Goal: Task Accomplishment & Management: Manage account settings

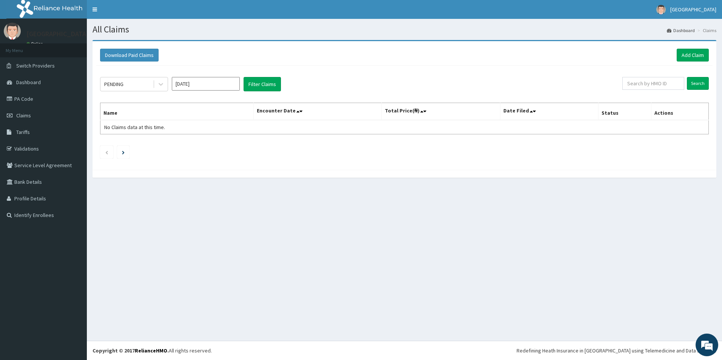
click at [210, 86] on input "Sep 2025" at bounding box center [206, 84] width 68 height 14
click at [188, 118] on div "Jan" at bounding box center [183, 115] width 15 height 14
type input "Jan 2025"
click at [164, 84] on icon at bounding box center [161, 84] width 8 height 8
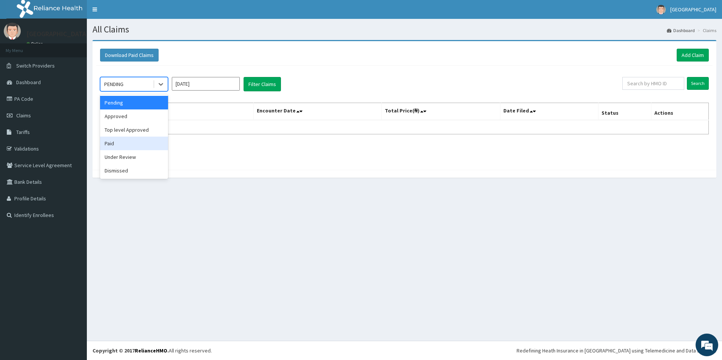
click at [119, 144] on div "Paid" at bounding box center [134, 144] width 68 height 14
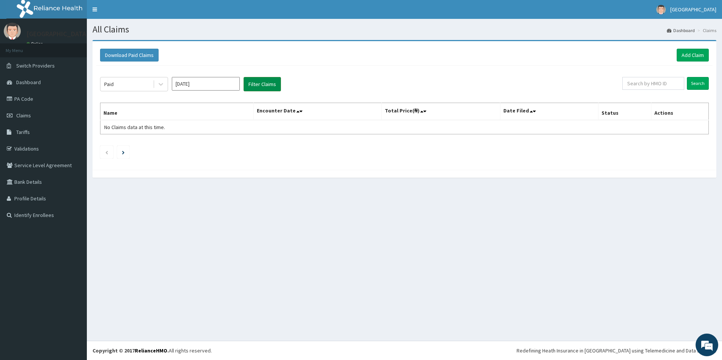
click at [251, 80] on button "Filter Claims" at bounding box center [262, 84] width 37 height 14
click at [703, 81] on input "Search" at bounding box center [698, 83] width 22 height 13
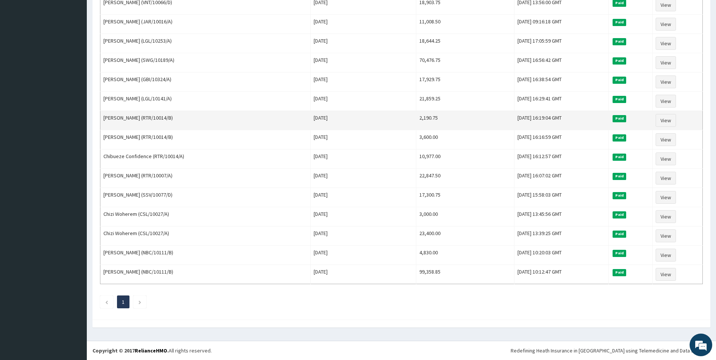
scroll to position [203, 0]
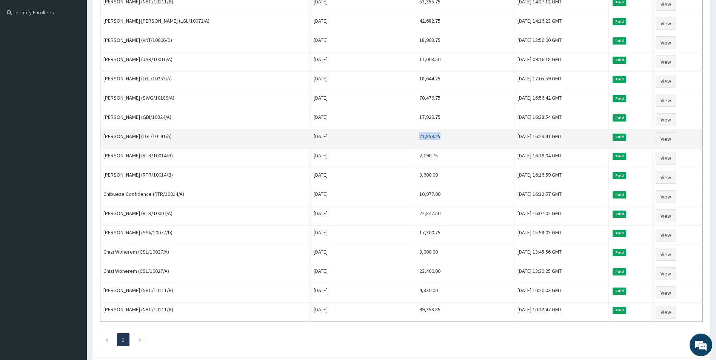
drag, startPoint x: 412, startPoint y: 138, endPoint x: 386, endPoint y: 134, distance: 26.4
click at [417, 134] on td "21,859.25" at bounding box center [466, 139] width 98 height 19
copy td "21,859.25"
click at [417, 142] on td "21,859.25" at bounding box center [466, 139] width 98 height 19
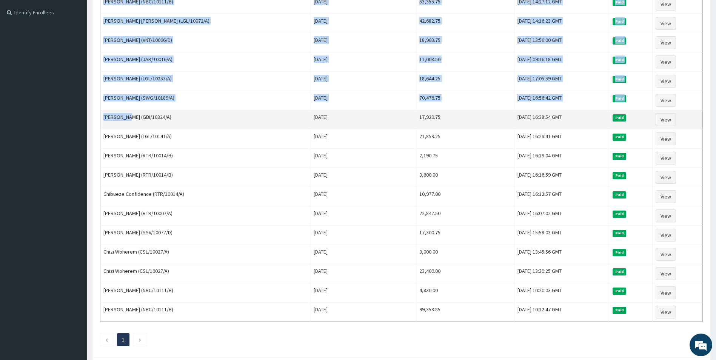
drag, startPoint x: 128, startPoint y: 118, endPoint x: 103, endPoint y: 119, distance: 24.6
click at [102, 123] on td "Auwal Sani (GBI/10324/A)" at bounding box center [205, 119] width 210 height 19
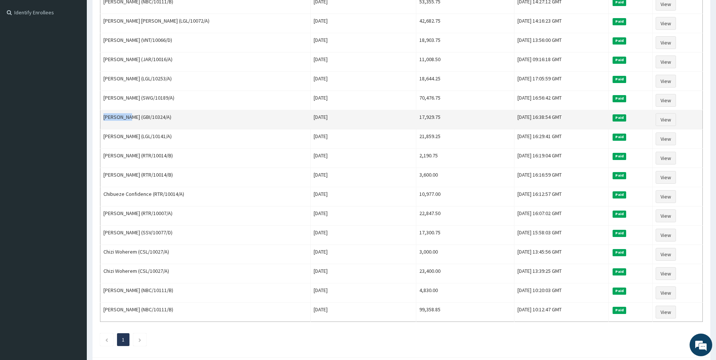
copy td "Auwal Sani"
drag, startPoint x: 416, startPoint y: 118, endPoint x: 379, endPoint y: 115, distance: 37.1
click at [379, 115] on tr "Auwal Sani (GBI/10324/A) Tue Jan 14 2025 17,929.75 Thu, 01 May 2025 16:38:54 GM…" at bounding box center [401, 119] width 603 height 19
copy tr "17,929.75"
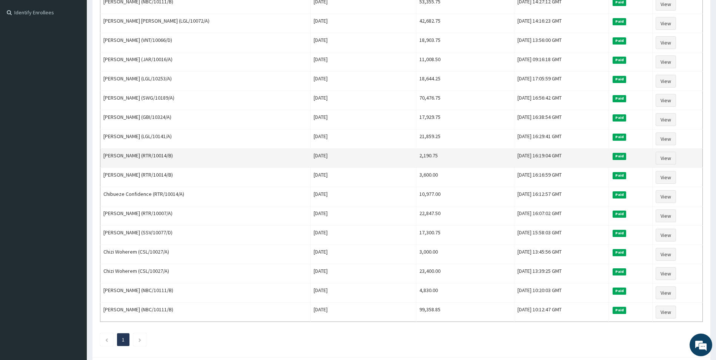
click at [363, 153] on td "[DATE]" at bounding box center [363, 158] width 106 height 19
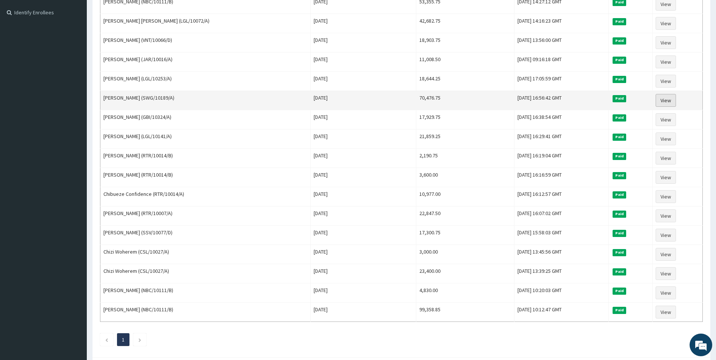
click at [672, 97] on link "View" at bounding box center [666, 100] width 20 height 13
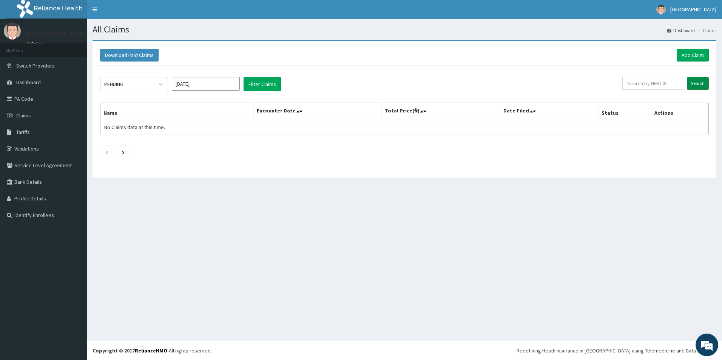
click at [692, 82] on input "Search" at bounding box center [698, 83] width 22 height 13
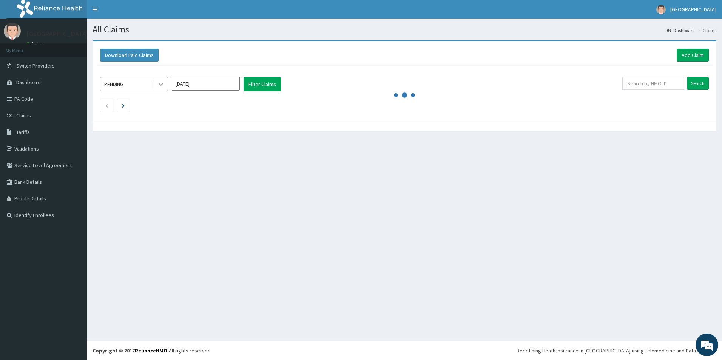
click at [167, 85] on div at bounding box center [161, 84] width 14 height 14
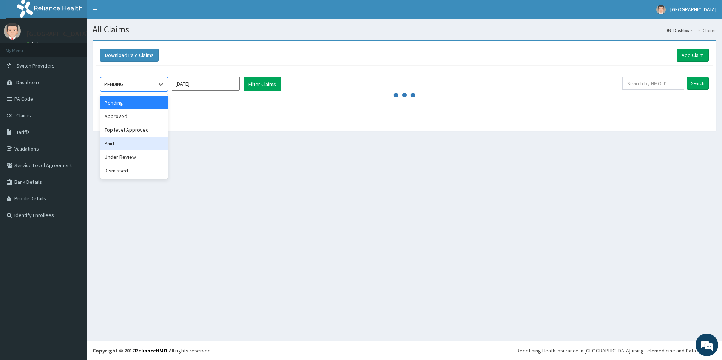
click at [136, 143] on div "Paid" at bounding box center [134, 144] width 68 height 14
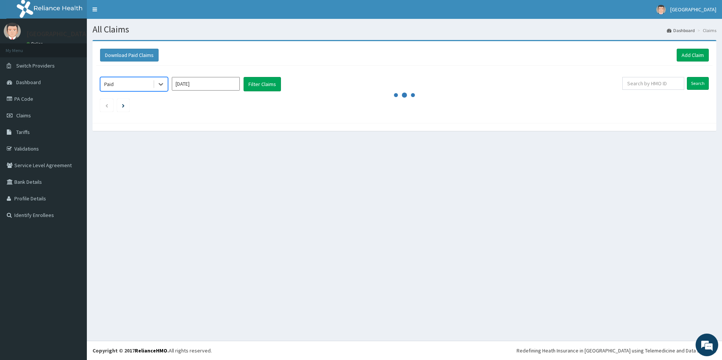
click at [209, 84] on input "Sep 2025" at bounding box center [206, 84] width 68 height 14
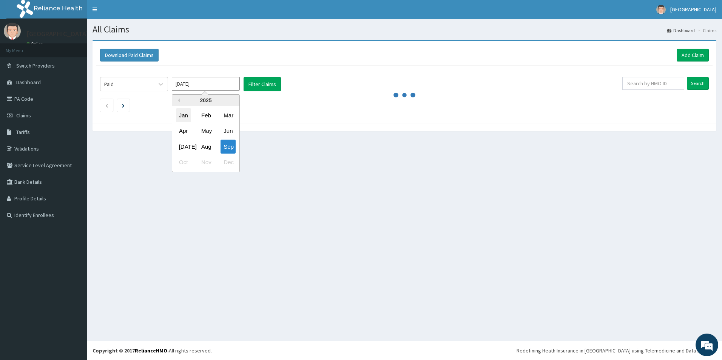
click at [182, 116] on div "Jan" at bounding box center [183, 115] width 15 height 14
type input "Jan 2025"
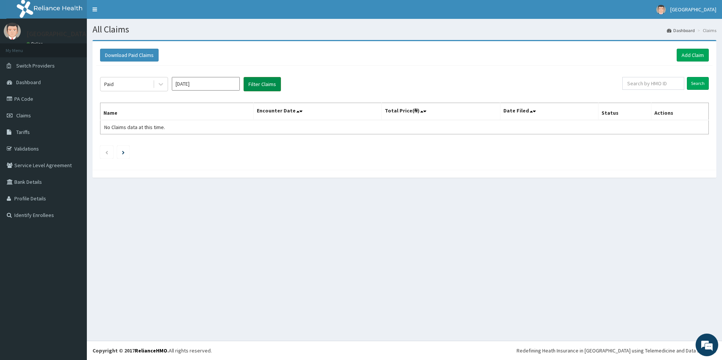
click at [249, 84] on button "Filter Claims" at bounding box center [262, 84] width 37 height 14
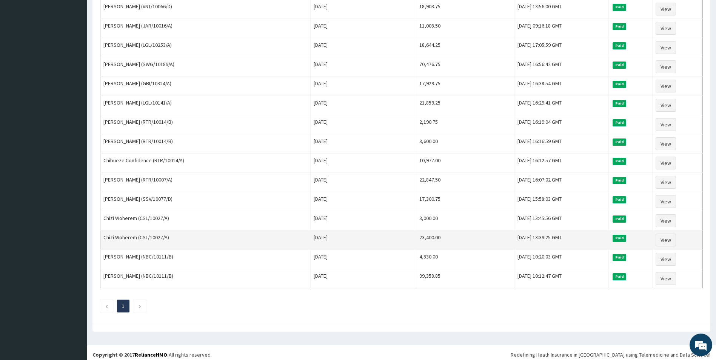
scroll to position [241, 0]
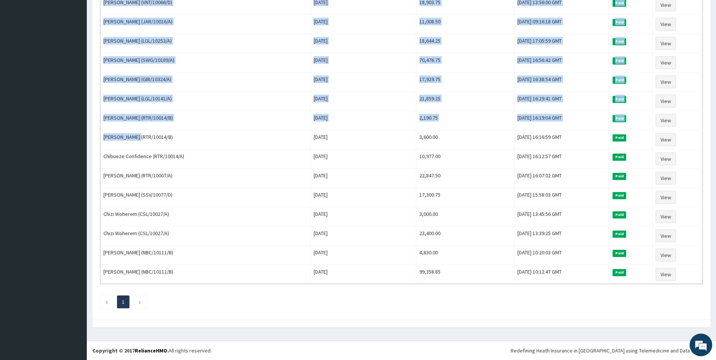
drag, startPoint x: 138, startPoint y: 136, endPoint x: 99, endPoint y: 133, distance: 38.6
click at [99, 133] on div "Paid Jan 2025 Filter Claims Search Name Encounter Date Total Price(₦) Date File…" at bounding box center [401, 70] width 611 height 491
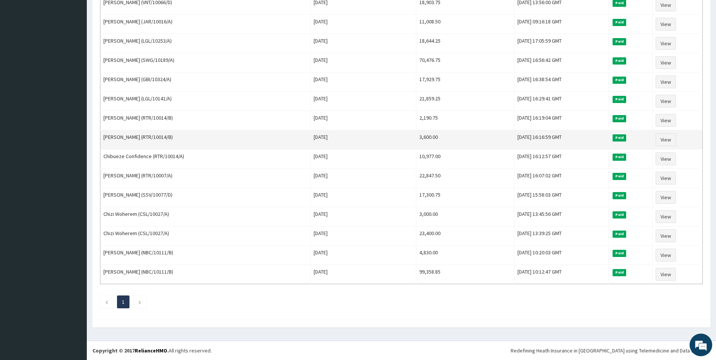
drag, startPoint x: 100, startPoint y: 133, endPoint x: 140, endPoint y: 137, distance: 39.9
click at [140, 138] on td "Enoch Chibueze (RTR/10014/B)" at bounding box center [205, 139] width 210 height 19
copy td "Enoch Chibueze"
click at [658, 140] on link "View" at bounding box center [666, 139] width 20 height 13
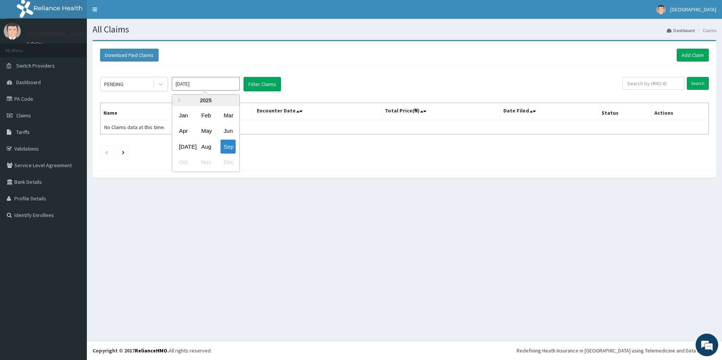
click at [193, 81] on input "Sep 2025" at bounding box center [206, 84] width 68 height 14
drag, startPoint x: 188, startPoint y: 114, endPoint x: 224, endPoint y: 103, distance: 38.2
click at [188, 114] on div "Jan" at bounding box center [183, 115] width 15 height 14
type input "Jan 2025"
click at [257, 85] on button "Filter Claims" at bounding box center [262, 84] width 37 height 14
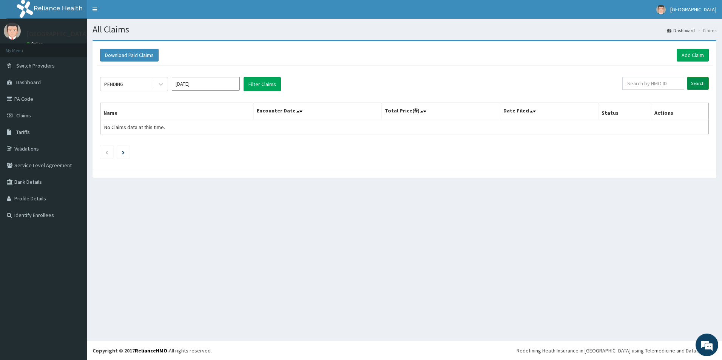
click at [697, 83] on input "Search" at bounding box center [698, 83] width 22 height 13
click at [167, 84] on div at bounding box center [161, 84] width 14 height 14
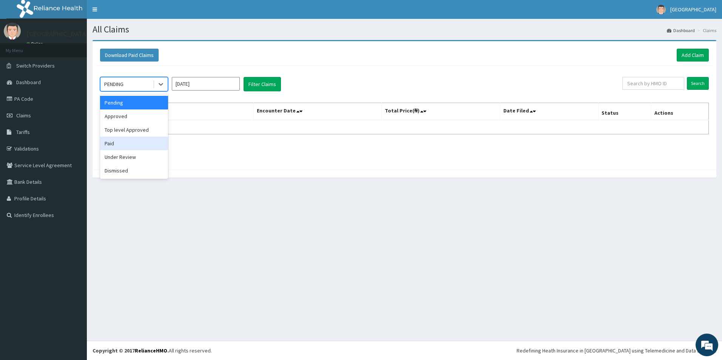
click at [114, 146] on div "Paid" at bounding box center [134, 144] width 68 height 14
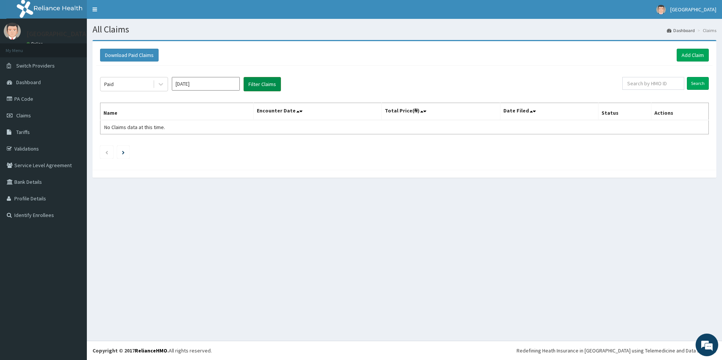
click at [260, 81] on button "Filter Claims" at bounding box center [262, 84] width 37 height 14
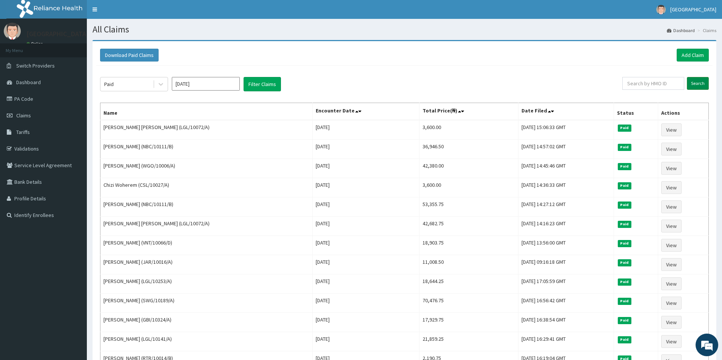
click at [690, 86] on input "Search" at bounding box center [698, 83] width 22 height 13
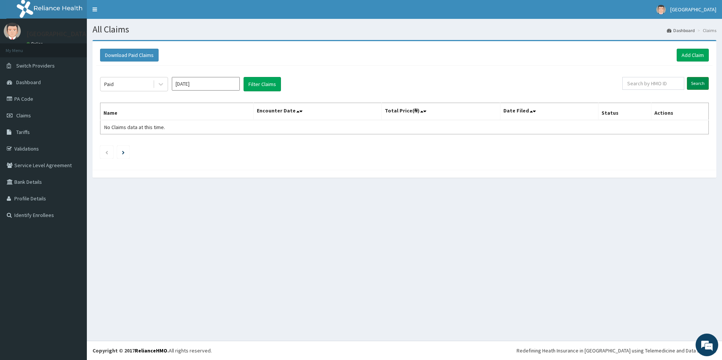
click at [693, 83] on input "Search" at bounding box center [698, 83] width 22 height 13
click at [218, 84] on input "Jan 2025" at bounding box center [206, 84] width 68 height 14
click at [185, 117] on div "Jan" at bounding box center [183, 115] width 15 height 14
click at [165, 82] on div at bounding box center [161, 84] width 14 height 14
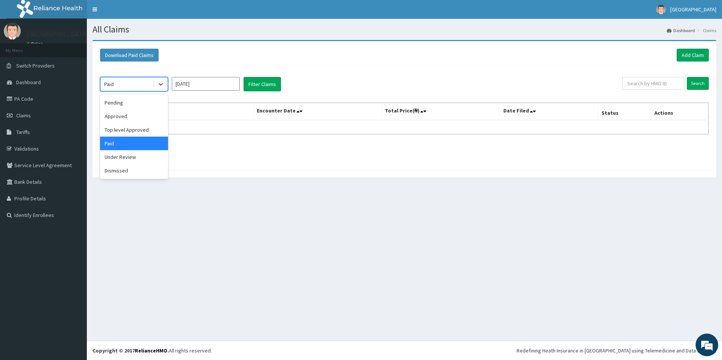
drag, startPoint x: 140, startPoint y: 140, endPoint x: 277, endPoint y: 98, distance: 142.8
click at [141, 140] on div "Paid" at bounding box center [134, 144] width 68 height 14
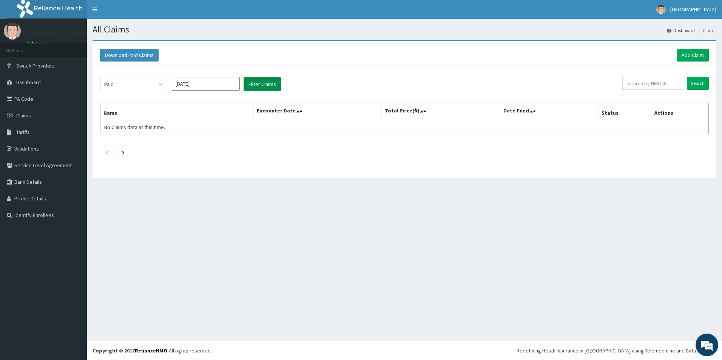
click at [259, 83] on button "Filter Claims" at bounding box center [262, 84] width 37 height 14
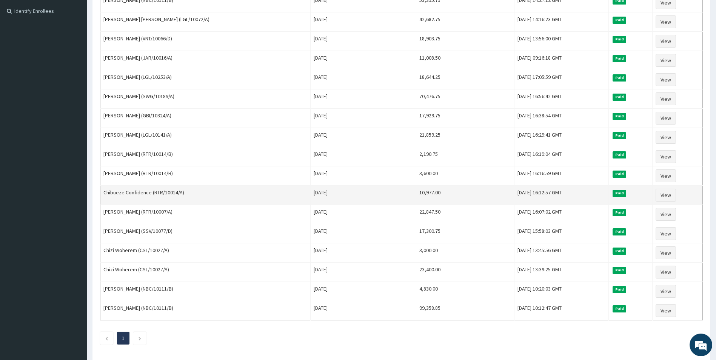
scroll to position [203, 0]
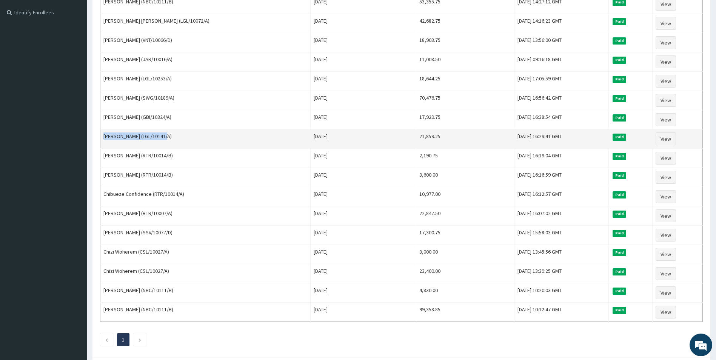
drag, startPoint x: 165, startPoint y: 136, endPoint x: 104, endPoint y: 134, distance: 60.4
click at [104, 134] on td "Ofogho Owero-Ozeze Sonia (LGL/10141/A)" at bounding box center [205, 139] width 210 height 19
copy td "Ofogho Owero-Ozeze Sonia"
click at [667, 137] on link "View" at bounding box center [666, 139] width 20 height 13
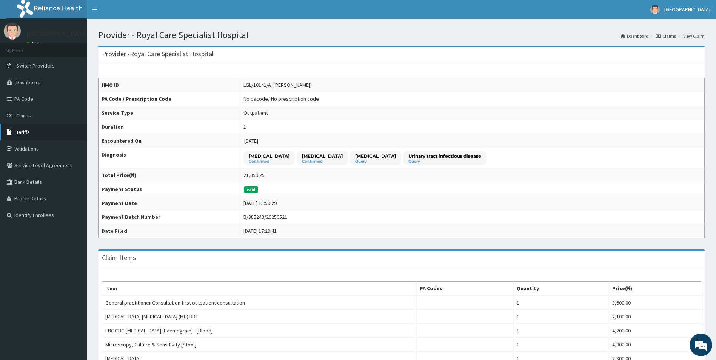
click at [39, 134] on link "Tariffs" at bounding box center [43, 132] width 87 height 17
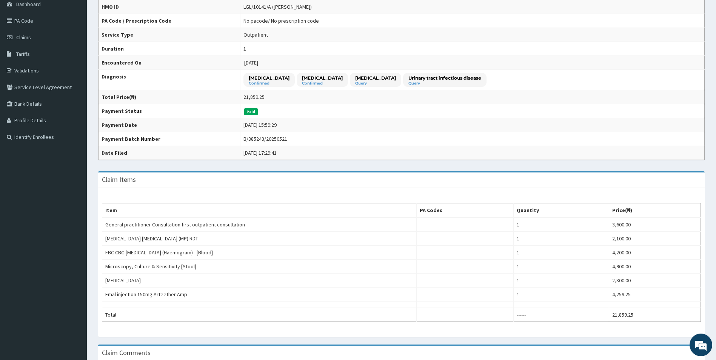
scroll to position [57, 0]
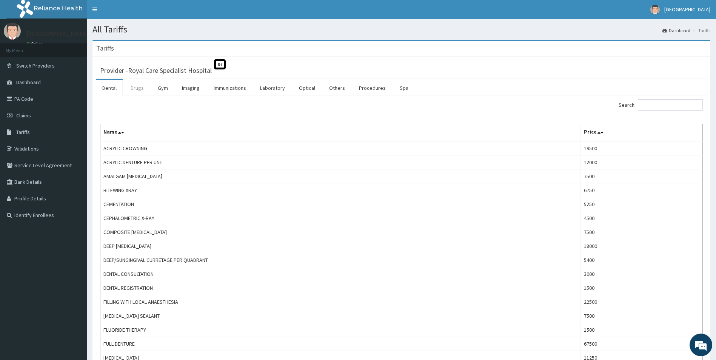
click at [144, 87] on link "Drugs" at bounding box center [137, 88] width 25 height 16
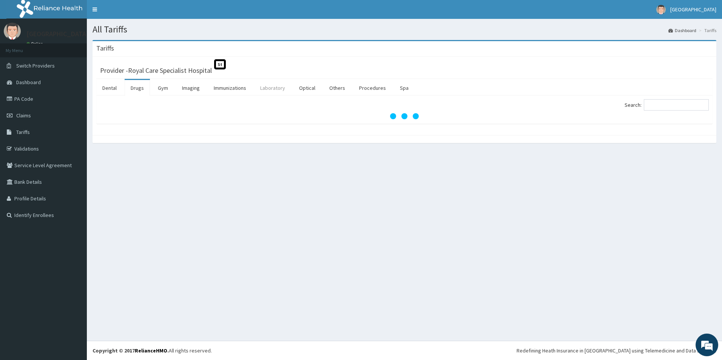
click at [276, 91] on link "Laboratory" at bounding box center [272, 88] width 37 height 16
click at [682, 103] on input "Search:" at bounding box center [676, 104] width 65 height 11
type input "w"
type input "WIDAL"
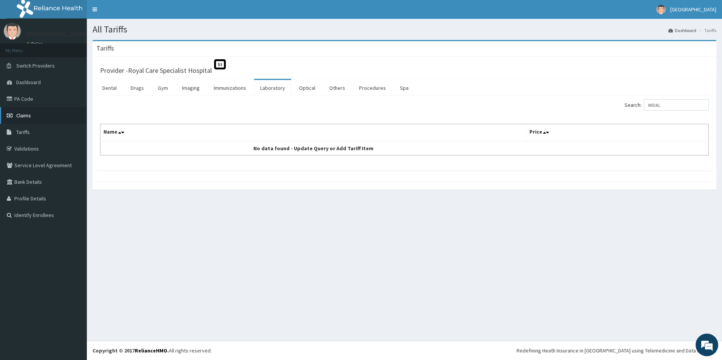
click at [44, 113] on link "Claims" at bounding box center [43, 115] width 87 height 17
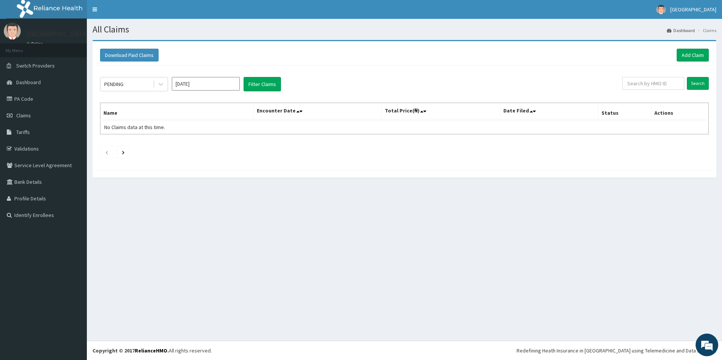
click at [207, 81] on input "[DATE]" at bounding box center [206, 84] width 68 height 14
drag, startPoint x: 190, startPoint y: 112, endPoint x: 134, endPoint y: 89, distance: 59.6
click at [188, 112] on div "Jan" at bounding box center [183, 115] width 15 height 14
type input "Jan 2025"
click at [125, 86] on div "PENDING" at bounding box center [126, 84] width 52 height 12
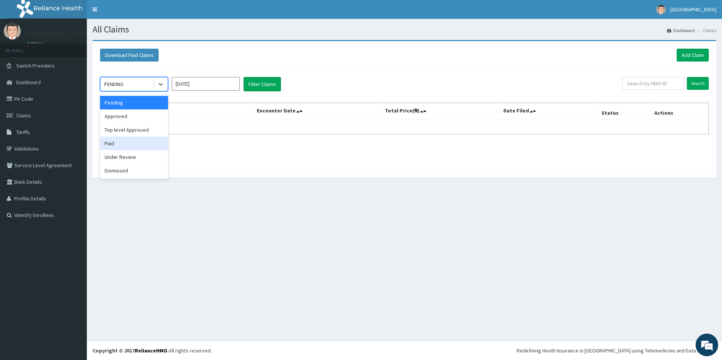
drag, startPoint x: 115, startPoint y: 145, endPoint x: 189, endPoint y: 113, distance: 80.4
click at [117, 143] on div "Paid" at bounding box center [134, 144] width 68 height 14
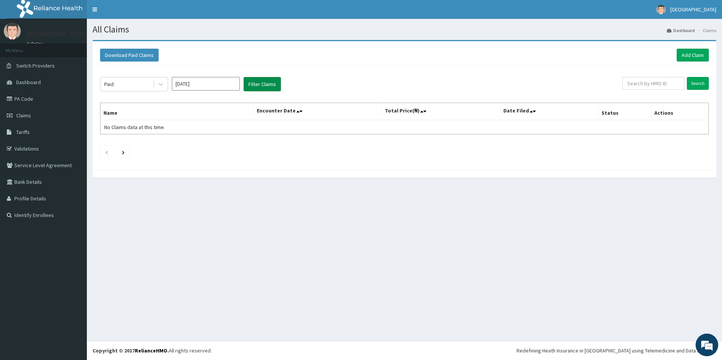
click at [280, 87] on button "Filter Claims" at bounding box center [262, 84] width 37 height 14
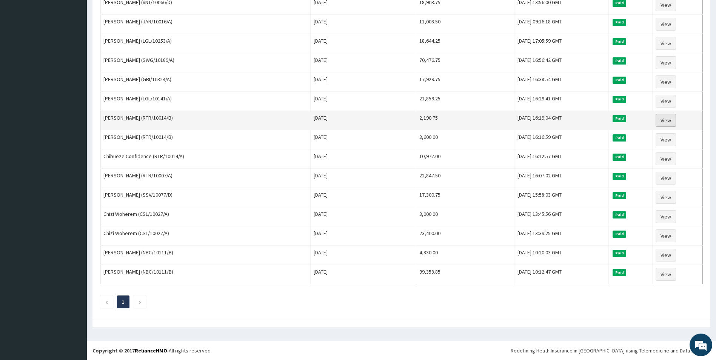
click at [658, 117] on link "View" at bounding box center [666, 120] width 20 height 13
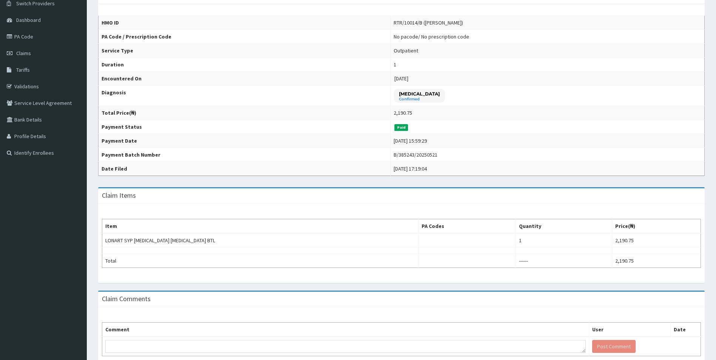
scroll to position [76, 0]
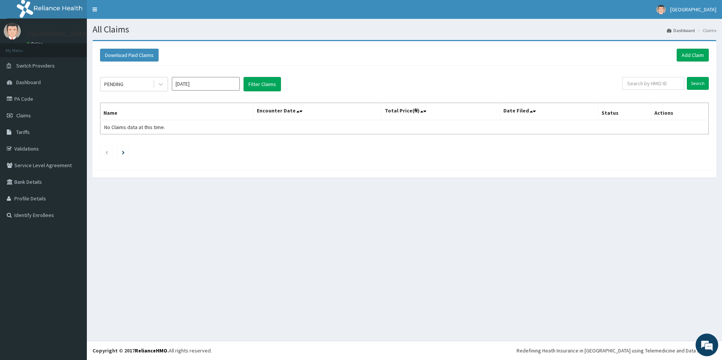
click at [188, 88] on input "[DATE]" at bounding box center [206, 84] width 68 height 14
drag, startPoint x: 178, startPoint y: 114, endPoint x: 152, endPoint y: 85, distance: 39.6
click at [178, 111] on div "Jan" at bounding box center [183, 115] width 15 height 14
type input "Jan 2025"
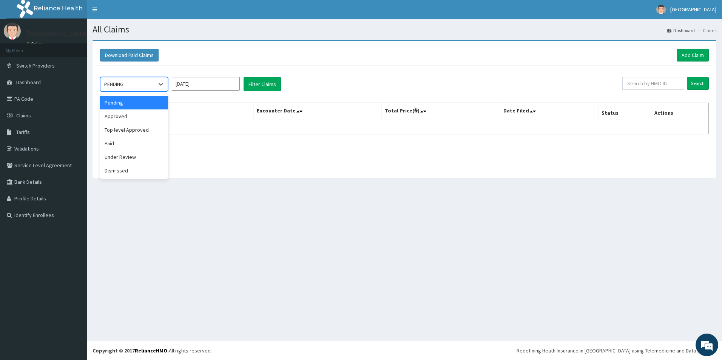
click at [152, 84] on div "PENDING" at bounding box center [126, 84] width 52 height 12
click at [99, 148] on div "option Under Review focused, 5 of 6. 6 results available. Use Up and Down to ch…" at bounding box center [404, 116] width 616 height 100
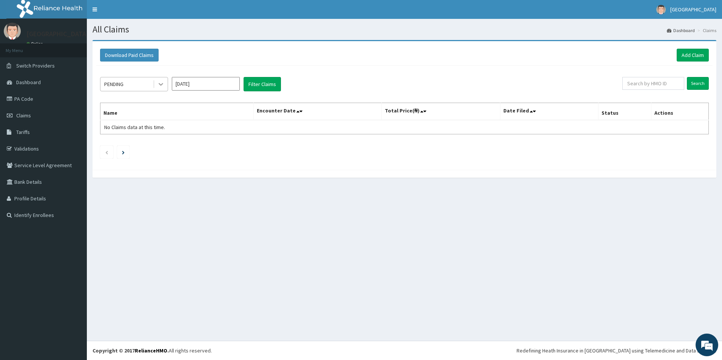
click at [163, 78] on div at bounding box center [161, 84] width 14 height 14
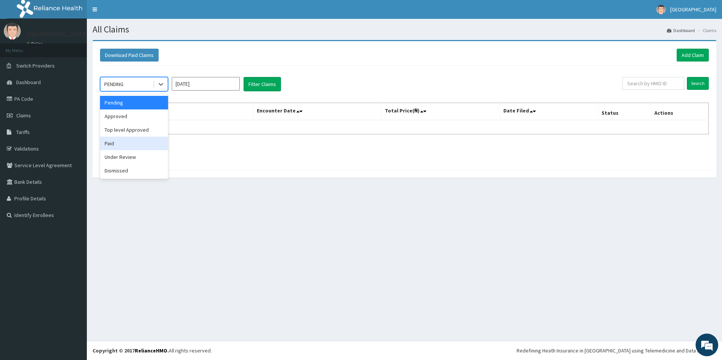
click at [136, 143] on div "Paid" at bounding box center [134, 144] width 68 height 14
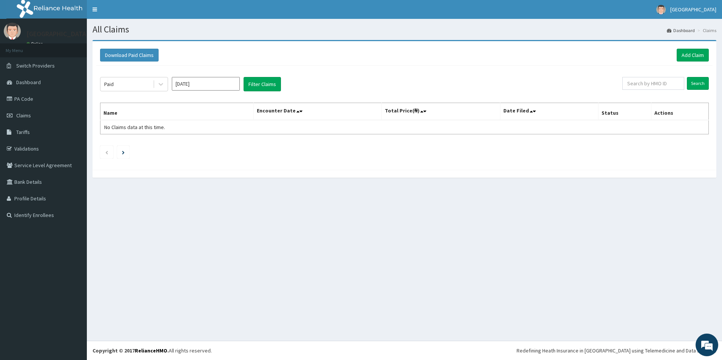
click at [281, 79] on div "Paid Jan 2025 Filter Claims" at bounding box center [361, 84] width 522 height 14
drag, startPoint x: 704, startPoint y: 82, endPoint x: 634, endPoint y: 65, distance: 72.5
click at [704, 79] on input "Search" at bounding box center [698, 83] width 22 height 13
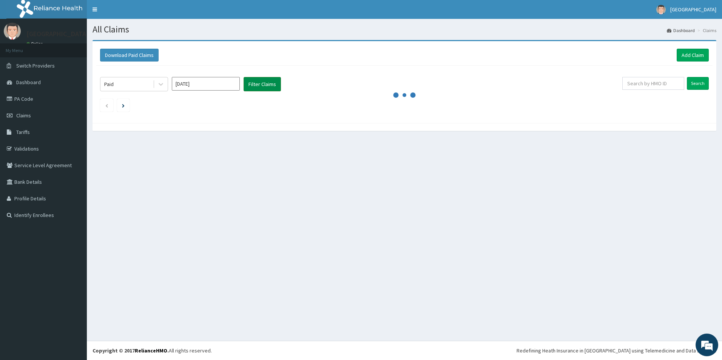
click at [255, 81] on button "Filter Claims" at bounding box center [262, 84] width 37 height 14
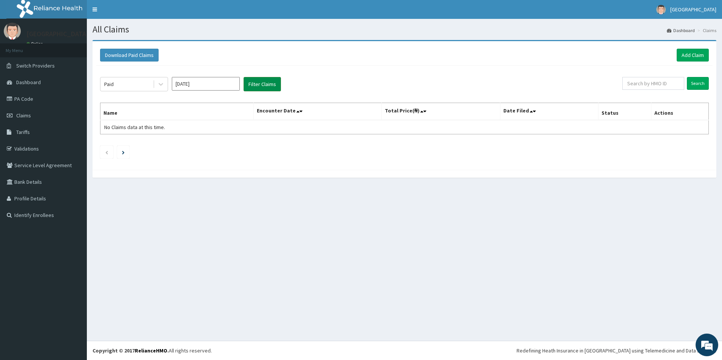
click at [275, 85] on button "Filter Claims" at bounding box center [262, 84] width 37 height 14
click at [703, 84] on input "Search" at bounding box center [698, 83] width 22 height 13
click at [209, 83] on input "[DATE]" at bounding box center [206, 84] width 68 height 14
click at [182, 116] on div "Jan" at bounding box center [183, 115] width 15 height 14
click at [273, 80] on button "Filter Claims" at bounding box center [262, 84] width 37 height 14
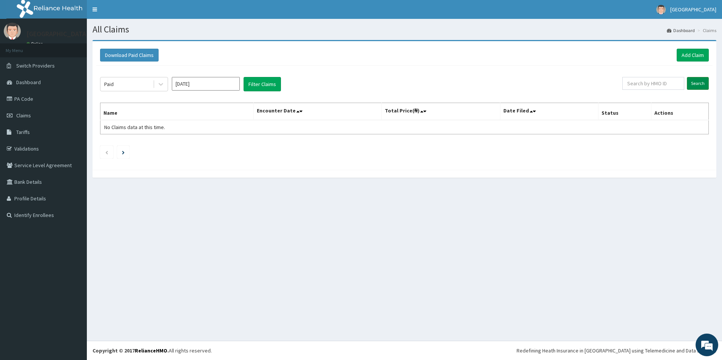
click at [695, 79] on input "Search" at bounding box center [698, 83] width 22 height 13
click at [694, 83] on input "Search" at bounding box center [698, 83] width 22 height 13
click at [263, 81] on button "Filter Claims" at bounding box center [262, 84] width 37 height 14
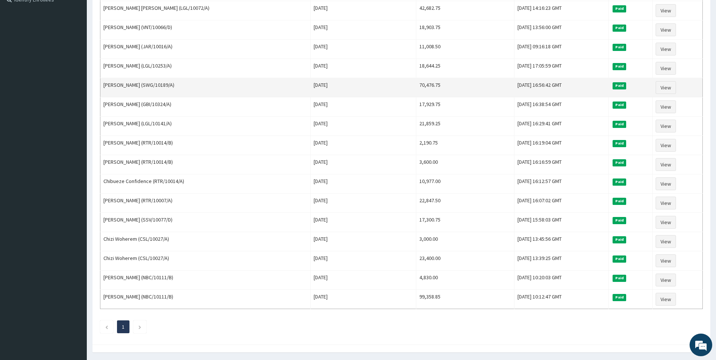
scroll to position [203, 0]
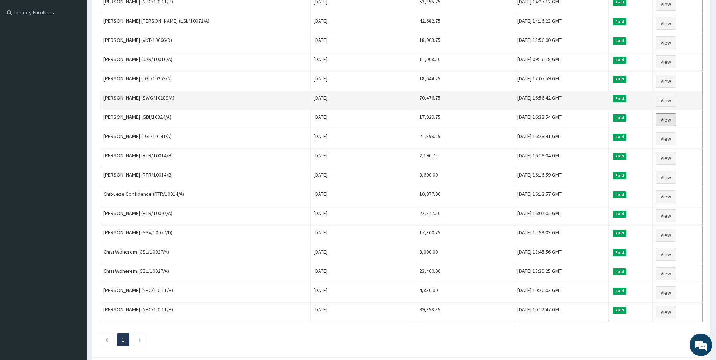
drag, startPoint x: 664, startPoint y: 117, endPoint x: 656, endPoint y: 105, distance: 14.3
click at [664, 117] on link "View" at bounding box center [666, 119] width 20 height 13
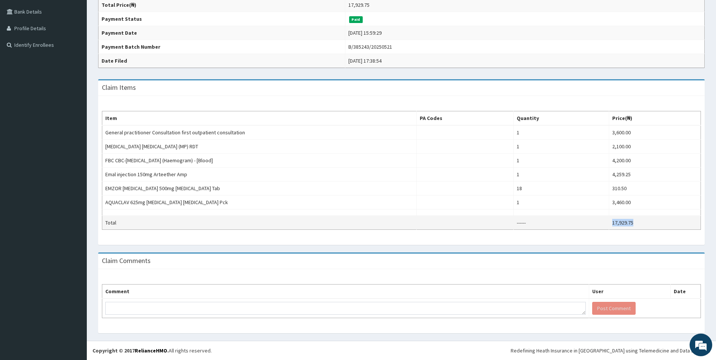
drag, startPoint x: 636, startPoint y: 222, endPoint x: 597, endPoint y: 224, distance: 38.9
click at [597, 224] on tr "Total ------ 17,929.75" at bounding box center [401, 223] width 599 height 14
copy tr "17,929.75"
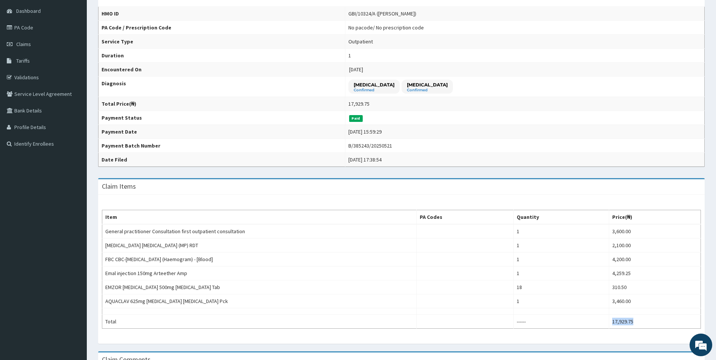
scroll to position [19, 0]
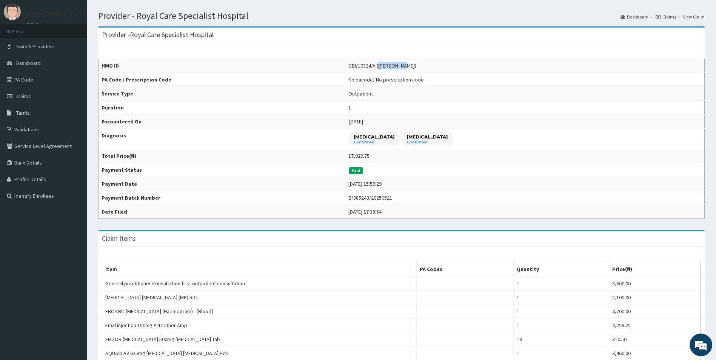
drag, startPoint x: 374, startPoint y: 65, endPoint x: 398, endPoint y: 64, distance: 23.5
click at [398, 64] on div "GBI/10324/A (Auwal Sani)" at bounding box center [383, 66] width 68 height 8
copy div "Auwal Sani"
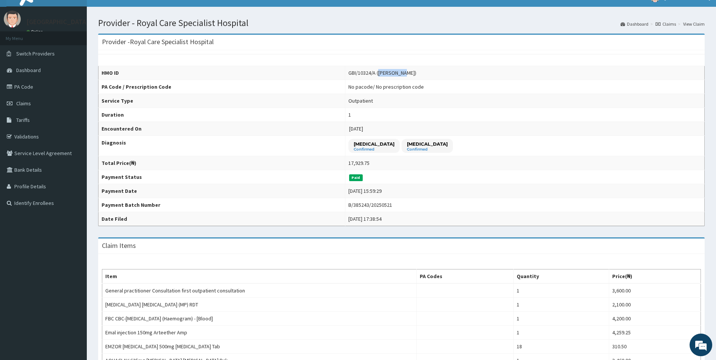
scroll to position [0, 0]
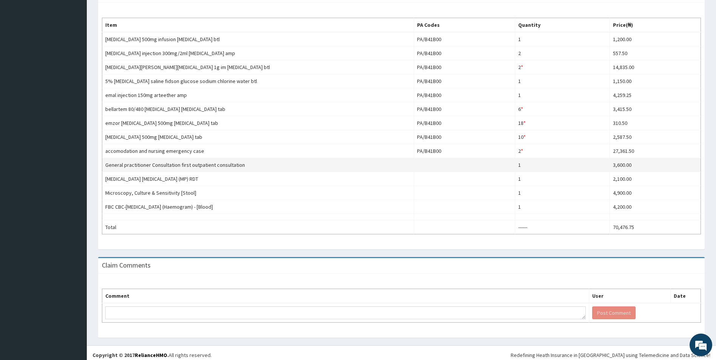
scroll to position [264, 0]
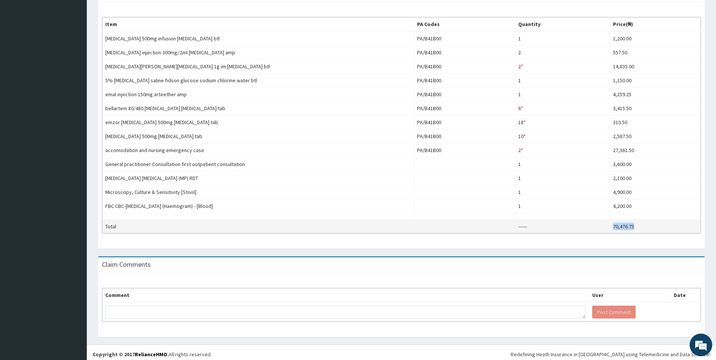
drag, startPoint x: 647, startPoint y: 227, endPoint x: 609, endPoint y: 226, distance: 38.2
click at [609, 226] on tr "Total ------ 70,476.75" at bounding box center [401, 227] width 599 height 14
copy tr "70,476.75"
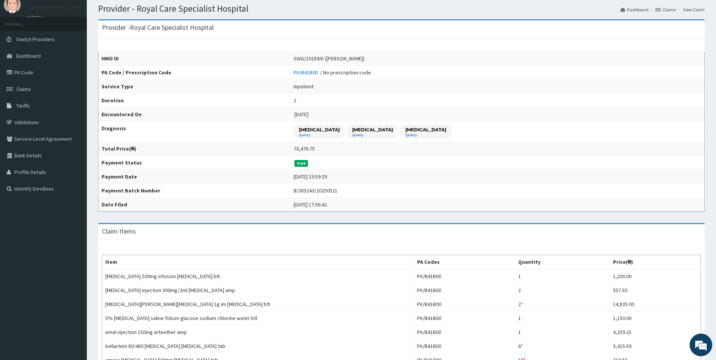
scroll to position [0, 0]
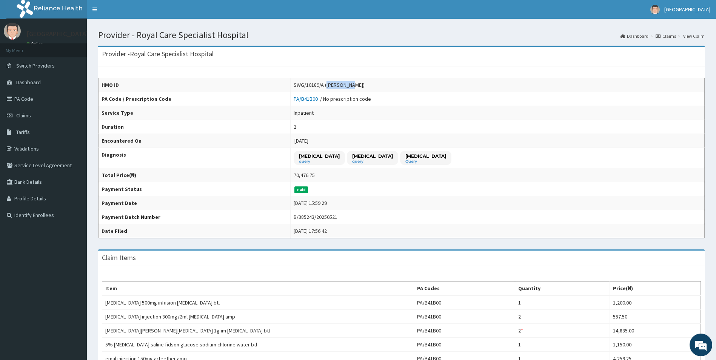
drag, startPoint x: 364, startPoint y: 86, endPoint x: 342, endPoint y: 83, distance: 22.5
click at [342, 83] on div "SWG/10189/A ([PERSON_NAME])" at bounding box center [329, 85] width 71 height 8
copy div "[PERSON_NAME]"
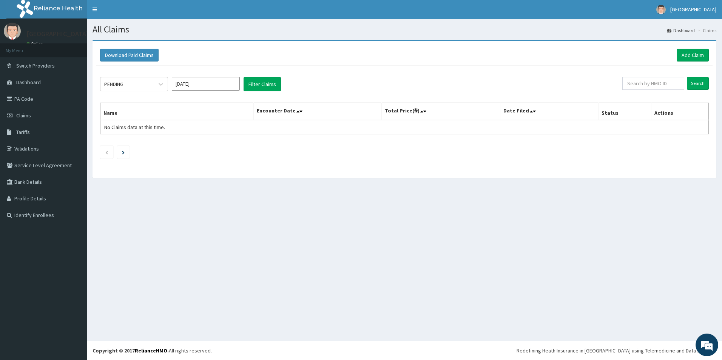
drag, startPoint x: 214, startPoint y: 89, endPoint x: 209, endPoint y: 90, distance: 4.7
click at [214, 89] on input "[DATE]" at bounding box center [206, 84] width 68 height 14
click at [190, 116] on div "Jan" at bounding box center [183, 115] width 15 height 14
type input "[DATE]"
click at [159, 85] on icon at bounding box center [161, 84] width 8 height 8
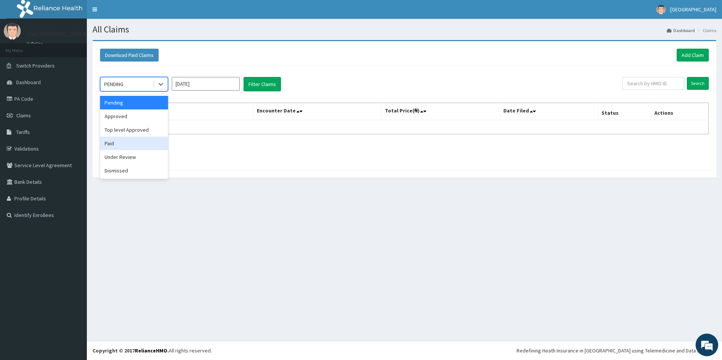
drag, startPoint x: 125, startPoint y: 144, endPoint x: 167, endPoint y: 112, distance: 53.6
click at [123, 143] on div "Paid" at bounding box center [134, 144] width 68 height 14
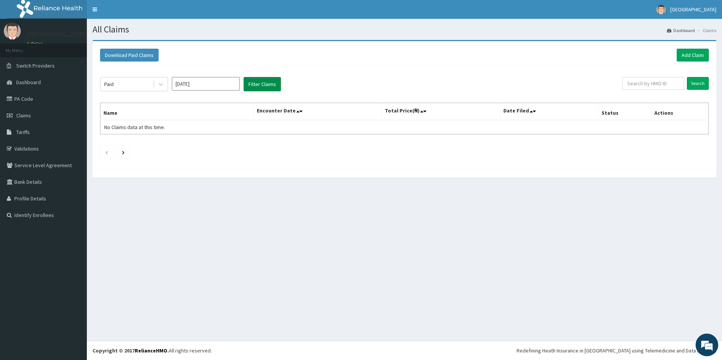
click at [262, 84] on button "Filter Claims" at bounding box center [262, 84] width 37 height 14
click at [694, 88] on input "Search" at bounding box center [698, 83] width 22 height 13
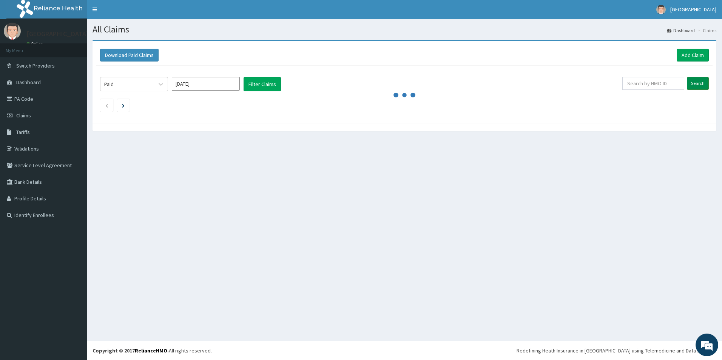
click at [695, 80] on input "Search" at bounding box center [698, 83] width 22 height 13
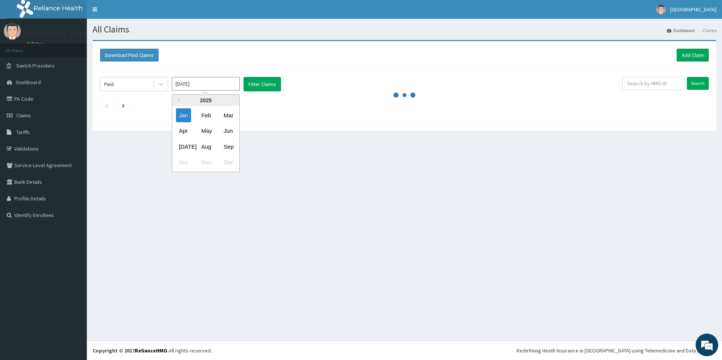
click at [212, 84] on input "[DATE]" at bounding box center [206, 84] width 68 height 14
drag, startPoint x: 186, startPoint y: 115, endPoint x: 171, endPoint y: 91, distance: 28.7
click at [184, 111] on div "Jan" at bounding box center [183, 115] width 15 height 14
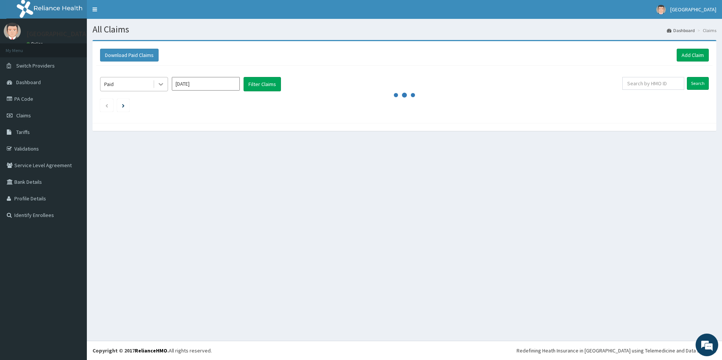
click at [163, 87] on icon at bounding box center [161, 84] width 8 height 8
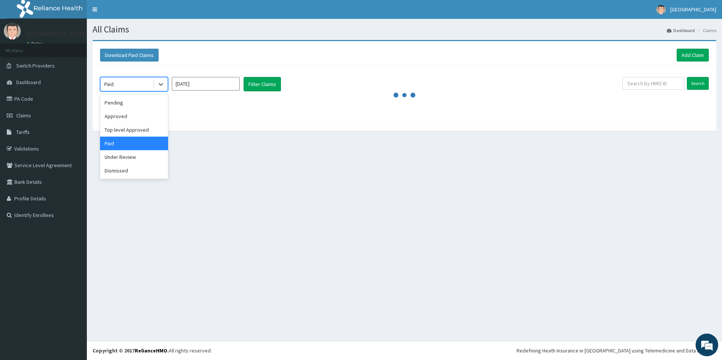
click at [140, 143] on div "Paid" at bounding box center [134, 144] width 68 height 14
click at [258, 88] on button "Filter Claims" at bounding box center [262, 84] width 37 height 14
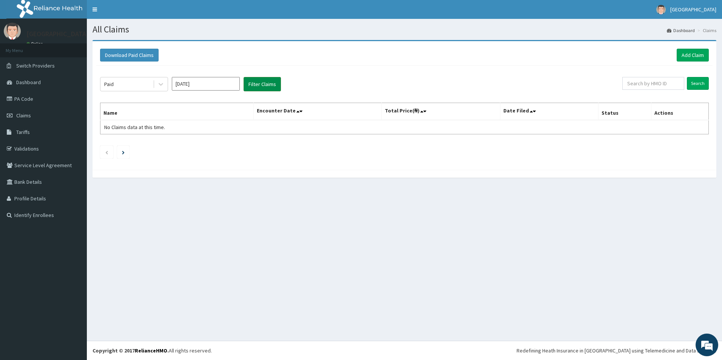
click at [253, 82] on button "Filter Claims" at bounding box center [262, 84] width 37 height 14
click at [703, 84] on input "Search" at bounding box center [698, 83] width 22 height 13
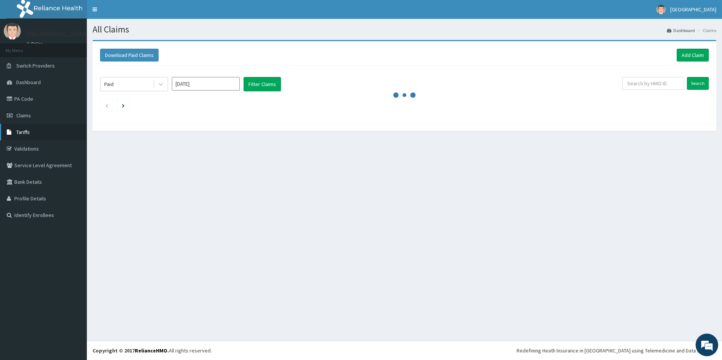
click at [25, 132] on span "Tariffs" at bounding box center [23, 132] width 14 height 7
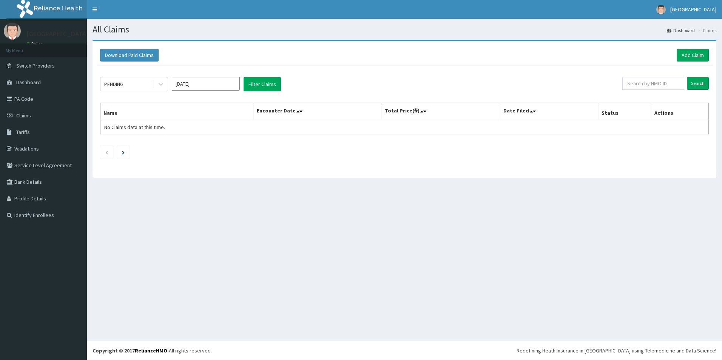
click at [201, 78] on input "Sep 2025" at bounding box center [206, 84] width 68 height 14
click at [186, 113] on div "Jan" at bounding box center [183, 115] width 15 height 14
type input "[DATE]"
click at [153, 82] on div at bounding box center [160, 84] width 15 height 14
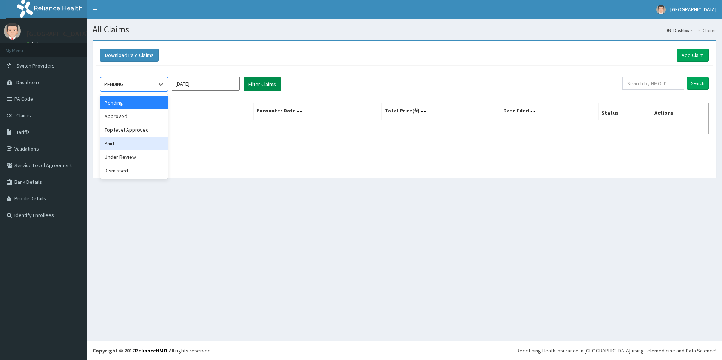
click at [120, 144] on div "Paid" at bounding box center [134, 144] width 68 height 14
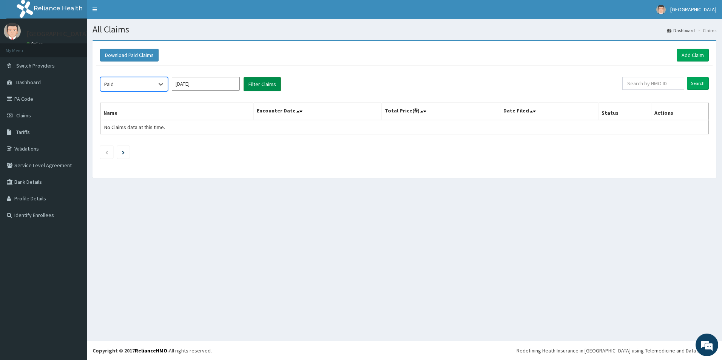
click at [246, 82] on button "Filter Claims" at bounding box center [262, 84] width 37 height 14
click at [698, 83] on input "Search" at bounding box center [698, 83] width 22 height 13
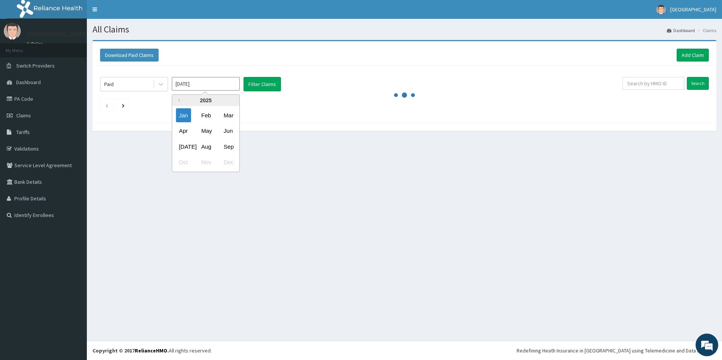
click at [233, 85] on input "Jan 2025" at bounding box center [206, 84] width 68 height 14
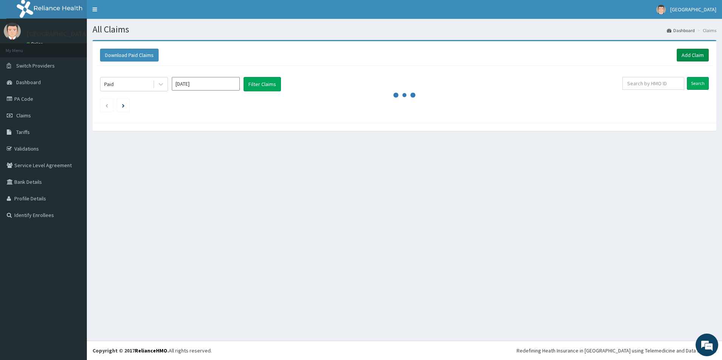
drag, startPoint x: 389, startPoint y: 107, endPoint x: 692, endPoint y: 54, distance: 307.9
click at [396, 104] on div "Paid Jan 2025 Filter Claims Search" at bounding box center [404, 93] width 616 height 54
click at [693, 82] on input "Search" at bounding box center [698, 83] width 22 height 13
click at [702, 85] on input "Search" at bounding box center [698, 83] width 22 height 13
click at [248, 87] on button "Filter Claims" at bounding box center [262, 84] width 37 height 14
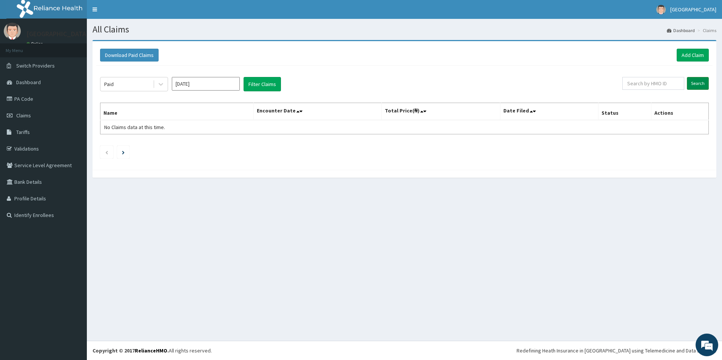
click at [692, 83] on input "Search" at bounding box center [698, 83] width 22 height 13
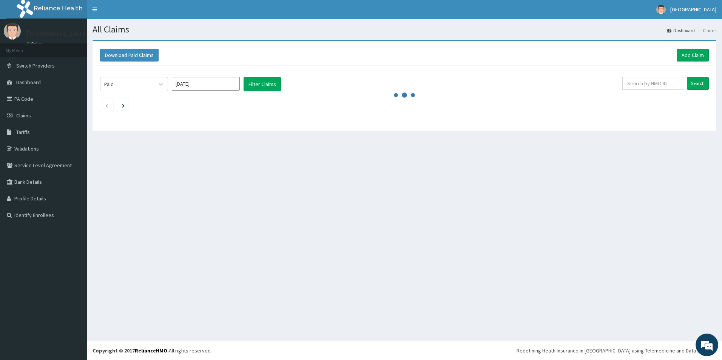
click at [212, 80] on input "Jan 2025" at bounding box center [206, 84] width 68 height 14
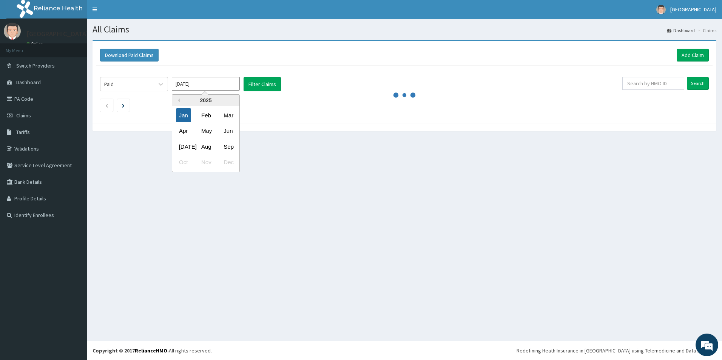
click at [185, 115] on div "Jan" at bounding box center [183, 115] width 15 height 14
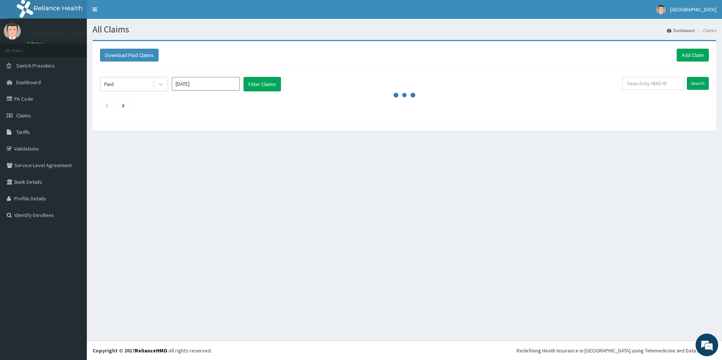
click at [156, 77] on div "Paid Jan 2025 Filter Claims Search" at bounding box center [404, 93] width 616 height 54
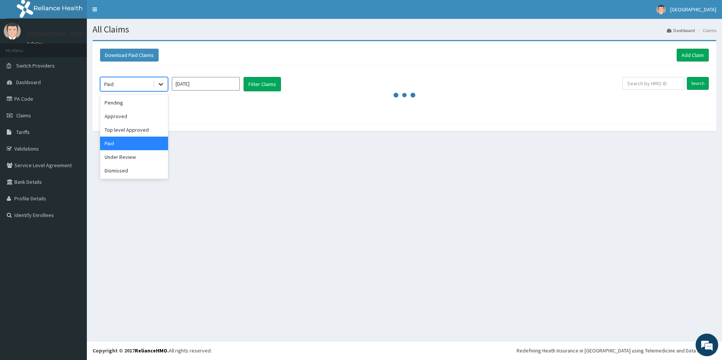
click at [165, 84] on div at bounding box center [161, 84] width 14 height 14
click at [132, 140] on div "Paid" at bounding box center [134, 144] width 68 height 14
click at [692, 82] on input "Search" at bounding box center [698, 83] width 22 height 13
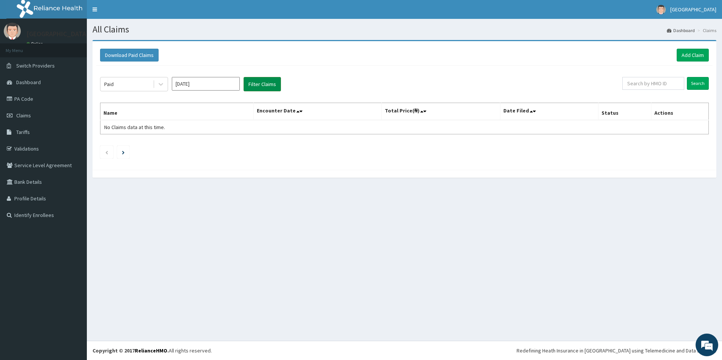
click at [261, 84] on button "Filter Claims" at bounding box center [262, 84] width 37 height 14
click at [710, 82] on div "Paid Jan 2025 Filter Claims Search Name Encounter Date Total Price(₦) Date File…" at bounding box center [404, 116] width 616 height 100
click at [708, 83] on input "Search" at bounding box center [698, 83] width 22 height 13
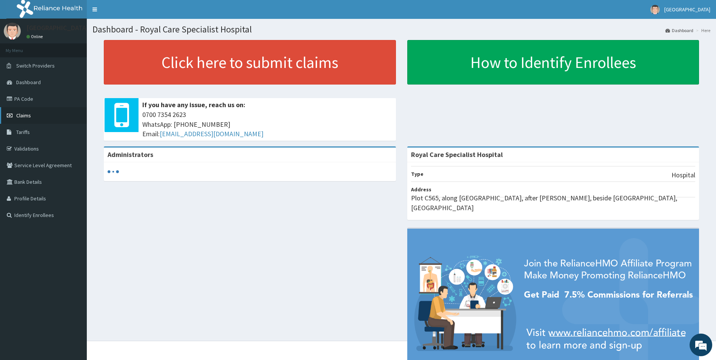
click at [43, 116] on link "Claims" at bounding box center [43, 115] width 87 height 17
click at [17, 119] on link "Claims" at bounding box center [43, 115] width 87 height 17
click at [59, 115] on link "Claims" at bounding box center [43, 115] width 87 height 17
click at [47, 118] on link "Claims" at bounding box center [43, 115] width 87 height 17
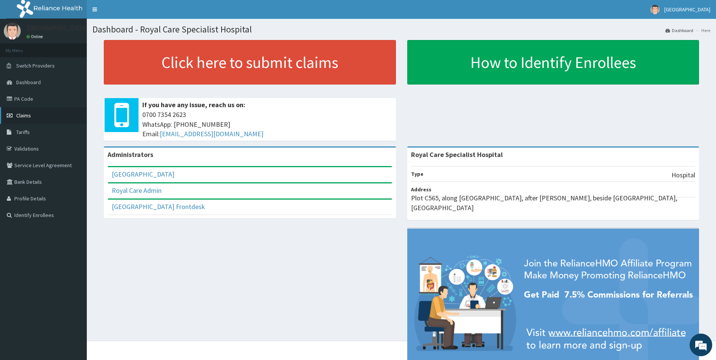
click at [29, 117] on span "Claims" at bounding box center [23, 115] width 15 height 7
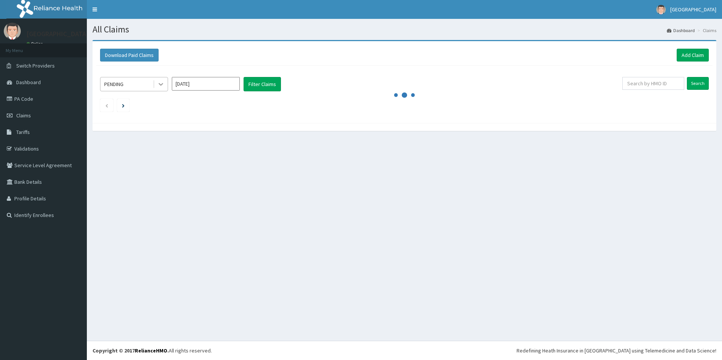
click at [166, 86] on div at bounding box center [161, 84] width 14 height 14
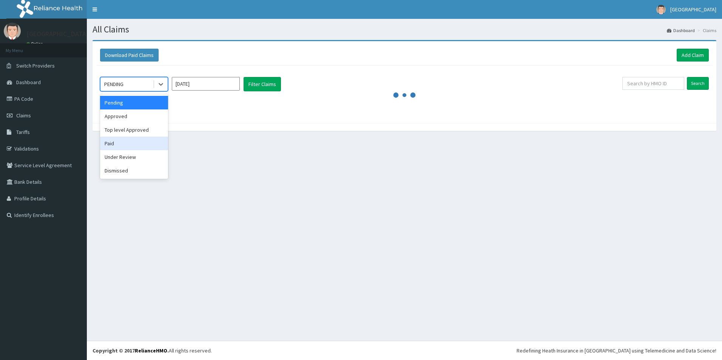
drag, startPoint x: 113, startPoint y: 146, endPoint x: 240, endPoint y: 80, distance: 143.2
click at [113, 144] on div "Paid" at bounding box center [134, 144] width 68 height 14
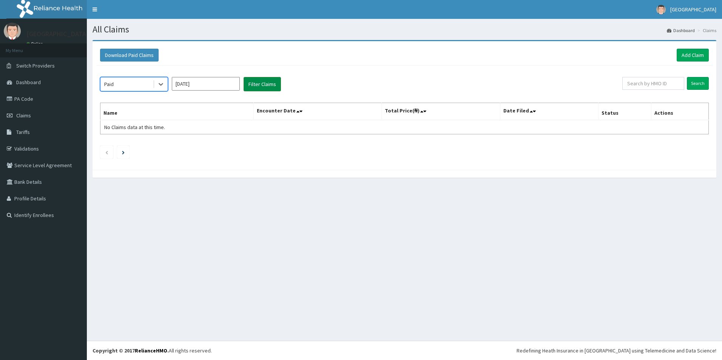
click at [262, 80] on button "Filter Claims" at bounding box center [262, 84] width 37 height 14
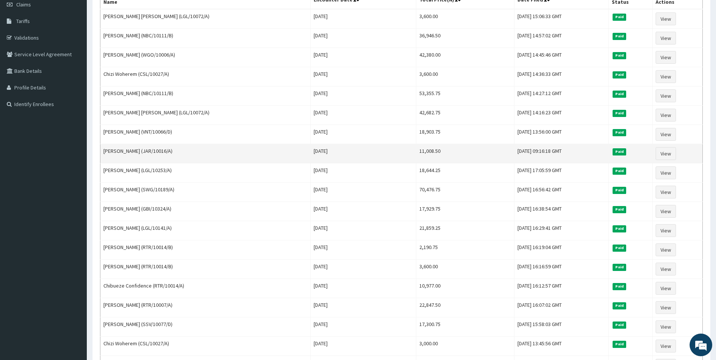
scroll to position [113, 0]
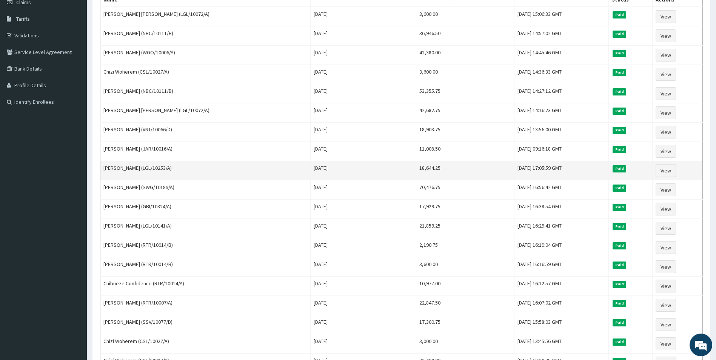
drag, startPoint x: 410, startPoint y: 167, endPoint x: 373, endPoint y: 169, distance: 37.4
click at [373, 169] on tr "[PERSON_NAME] (LGL/10253/A) [DATE] 18,644.25 [DATE] 17:05:59 GMT Paid View" at bounding box center [401, 170] width 603 height 19
copy tr "18,644.25"
drag, startPoint x: 131, startPoint y: 166, endPoint x: 100, endPoint y: 171, distance: 31.0
click at [100, 171] on td "[PERSON_NAME] (LGL/10253/A)" at bounding box center [205, 170] width 210 height 19
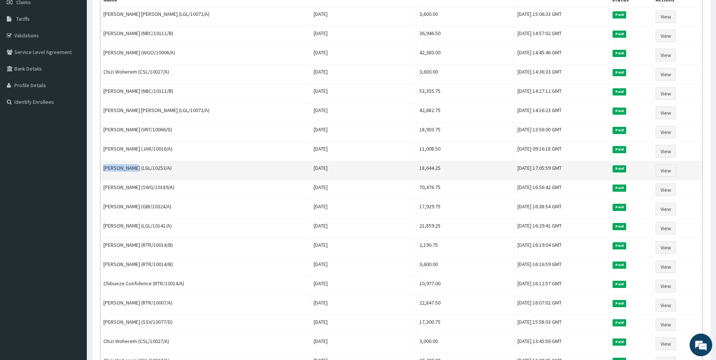
copy td "[PERSON_NAME]"
click at [131, 166] on td "[PERSON_NAME] (LGL/10253/A)" at bounding box center [205, 170] width 210 height 19
drag, startPoint x: 131, startPoint y: 166, endPoint x: 101, endPoint y: 170, distance: 30.1
click at [101, 170] on td "[PERSON_NAME] (LGL/10253/A)" at bounding box center [205, 170] width 210 height 19
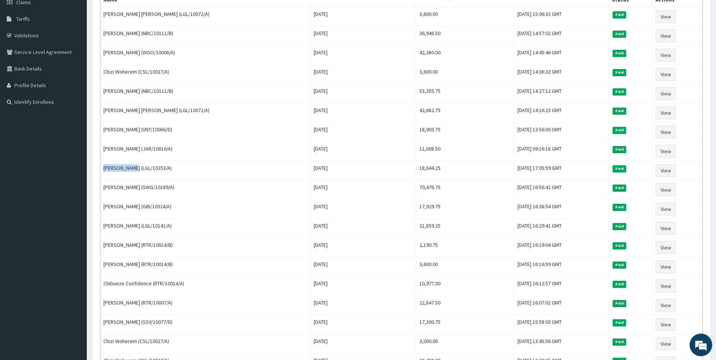
copy td "[PERSON_NAME]"
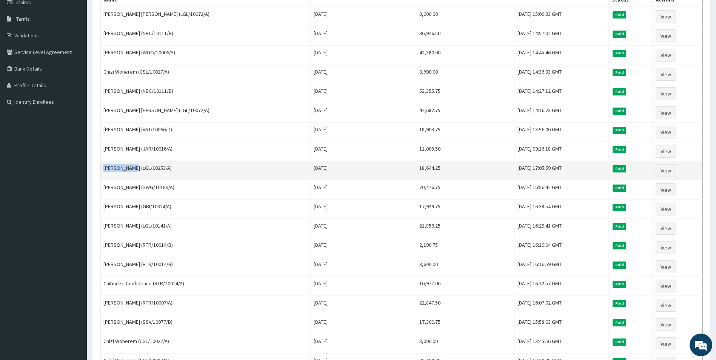
drag, startPoint x: 414, startPoint y: 168, endPoint x: 374, endPoint y: 164, distance: 40.6
click at [374, 164] on tr "[PERSON_NAME] (LGL/10253/A) [DATE] 18,644.25 [DATE] 17:05:59 GMT Paid View" at bounding box center [401, 170] width 603 height 19
copy tr "18,644.25"
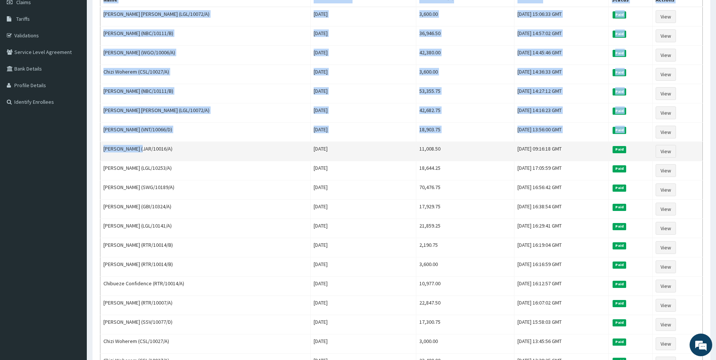
drag, startPoint x: 142, startPoint y: 149, endPoint x: 129, endPoint y: 145, distance: 14.1
click at [106, 143] on td "[PERSON_NAME] (JAR/10016/A)" at bounding box center [205, 151] width 210 height 19
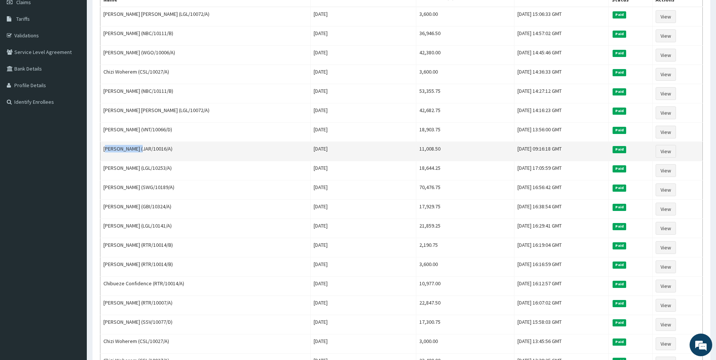
click at [144, 147] on td "[PERSON_NAME] (JAR/10016/A)" at bounding box center [205, 151] width 210 height 19
drag, startPoint x: 142, startPoint y: 149, endPoint x: 101, endPoint y: 150, distance: 40.8
click at [101, 150] on td "[PERSON_NAME] (JAR/10016/A)" at bounding box center [205, 151] width 210 height 19
copy td "[PERSON_NAME]"
click at [670, 151] on link "View" at bounding box center [666, 151] width 20 height 13
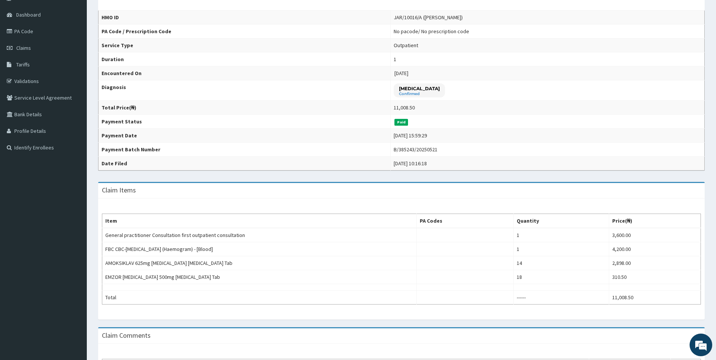
scroll to position [142, 0]
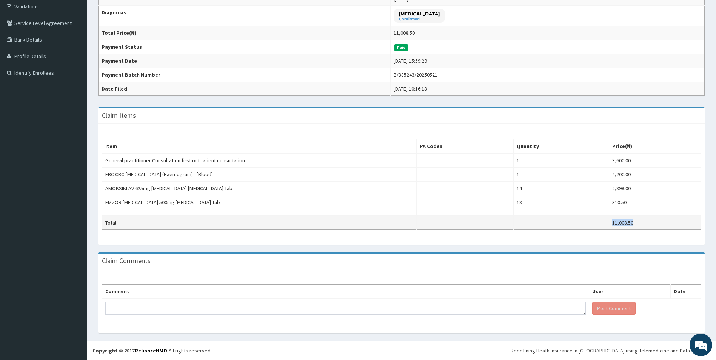
drag, startPoint x: 632, startPoint y: 222, endPoint x: 605, endPoint y: 223, distance: 26.8
click at [605, 223] on tr "Total ------ 11,008.50" at bounding box center [401, 223] width 599 height 14
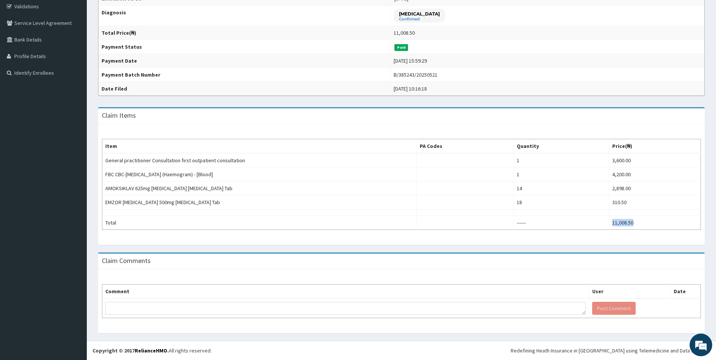
copy tr "11,008.50"
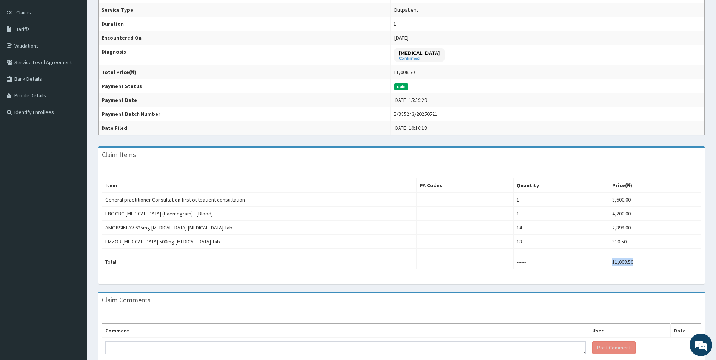
scroll to position [113, 0]
